Goal: Information Seeking & Learning: Learn about a topic

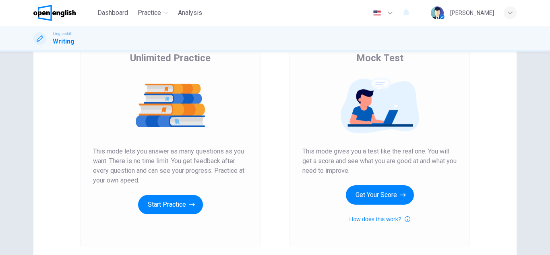
scroll to position [54, 0]
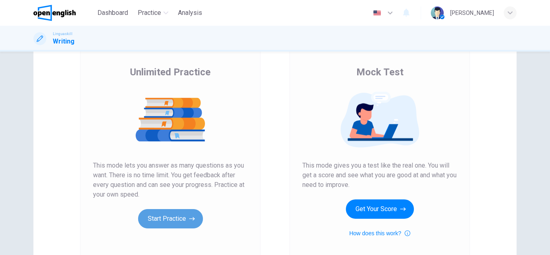
click at [178, 219] on button "Start Practice" at bounding box center [170, 218] width 65 height 19
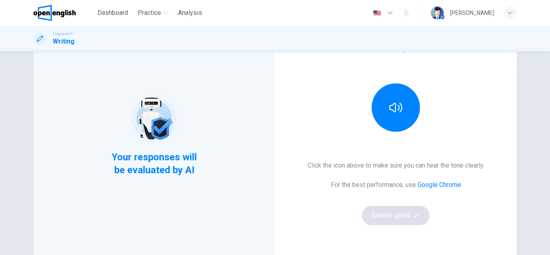
scroll to position [80, 0]
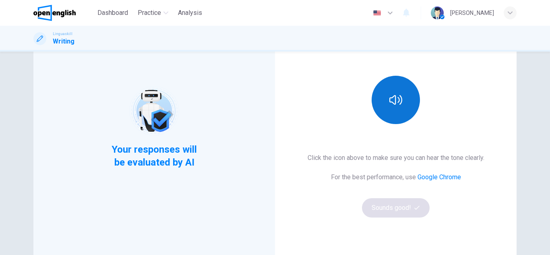
click at [384, 94] on button "button" at bounding box center [395, 100] width 48 height 48
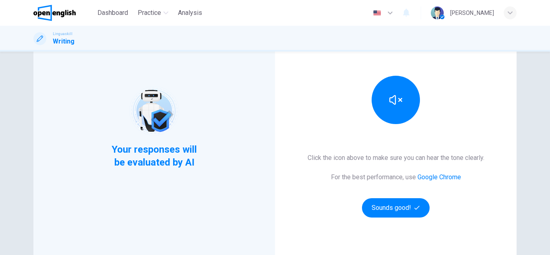
click at [396, 217] on div "This Section Requires audio Click the icon above to make sure you can hear the …" at bounding box center [395, 127] width 241 height 280
click at [397, 215] on button "Sounds good!" at bounding box center [396, 207] width 68 height 19
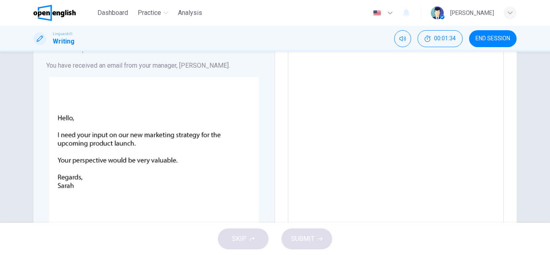
scroll to position [58, 0]
